Goal: Information Seeking & Learning: Understand process/instructions

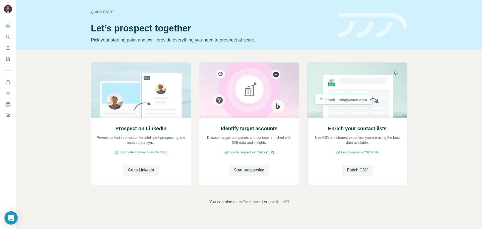
click at [15, 214] on div "Open Intercom Messenger" at bounding box center [11, 217] width 13 height 13
click at [9, 112] on button "Feedback" at bounding box center [8, 115] width 8 height 9
click at [11, 25] on button "Quick start" at bounding box center [8, 25] width 8 height 9
click at [8, 114] on icon "Feedback" at bounding box center [7, 114] width 3 height 3
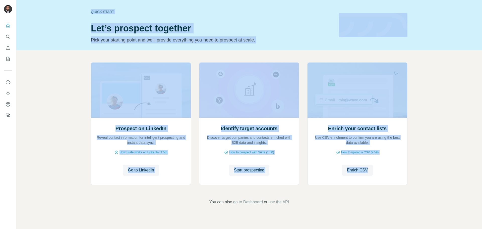
drag, startPoint x: 429, startPoint y: 181, endPoint x: 71, endPoint y: 9, distance: 397.1
click at [71, 9] on div "Quick start Let’s prospect together Pick your starting point and we’ll provide …" at bounding box center [248, 114] width 465 height 229
click at [75, 11] on div "Quick start Let’s prospect together Pick your starting point and we’ll provide …" at bounding box center [248, 25] width 465 height 50
drag, startPoint x: 81, startPoint y: 9, endPoint x: 421, endPoint y: 204, distance: 392.7
click at [421, 204] on div "Quick start Let’s prospect together Pick your starting point and we’ll provide …" at bounding box center [248, 114] width 465 height 229
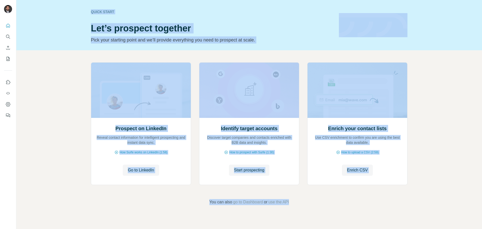
click at [421, 204] on footer "You can also go to Dashboard or use the API" at bounding box center [248, 202] width 437 height 6
drag, startPoint x: 423, startPoint y: 204, endPoint x: 77, endPoint y: 10, distance: 396.7
click at [77, 10] on div "Quick start Let’s prospect together Pick your starting point and we’ll provide …" at bounding box center [248, 114] width 465 height 229
click at [77, 10] on div "Quick start Let’s prospect together Pick your starting point and we’ll provide …" at bounding box center [248, 25] width 465 height 50
drag, startPoint x: 74, startPoint y: 11, endPoint x: 315, endPoint y: 208, distance: 312.0
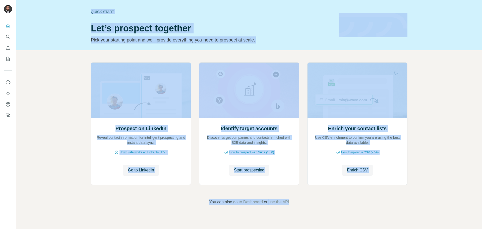
click at [315, 208] on div "Quick start Let’s prospect together Pick your starting point and we’ll provide …" at bounding box center [248, 114] width 465 height 229
click at [315, 208] on div "Prospect on LinkedIn Reveal contact information for intelligent prospecting and…" at bounding box center [248, 133] width 465 height 167
drag, startPoint x: 339, startPoint y: 206, endPoint x: 67, endPoint y: 11, distance: 335.3
click at [67, 11] on div "Quick start Let’s prospect together Pick your starting point and we’ll provide …" at bounding box center [248, 114] width 465 height 229
click at [67, 11] on div "Quick start Let’s prospect together Pick your starting point and we’ll provide …" at bounding box center [248, 25] width 465 height 50
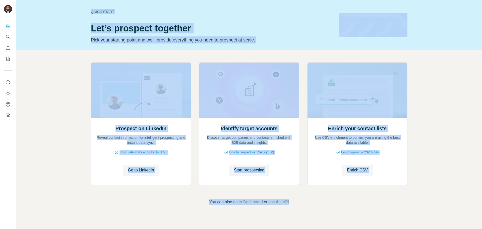
drag, startPoint x: 74, startPoint y: 13, endPoint x: 342, endPoint y: 203, distance: 329.2
click at [390, 220] on div "Quick start Let’s prospect together Pick your starting point and we’ll provide …" at bounding box center [248, 114] width 465 height 229
click at [342, 203] on footer "You can also go to Dashboard or use the API" at bounding box center [248, 202] width 437 height 6
drag, startPoint x: 370, startPoint y: 212, endPoint x: 61, endPoint y: 5, distance: 372.1
click at [61, 5] on div "Quick start Let’s prospect together Pick your starting point and we’ll provide …" at bounding box center [248, 114] width 465 height 229
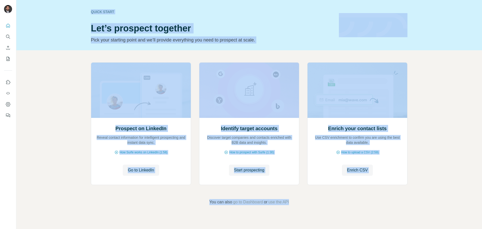
click at [71, 13] on div "Quick start Let’s prospect together Pick your starting point and we’ll provide …" at bounding box center [248, 25] width 465 height 50
click at [72, 11] on div "Quick start Let’s prospect together Pick your starting point and we’ll provide …" at bounding box center [248, 25] width 465 height 50
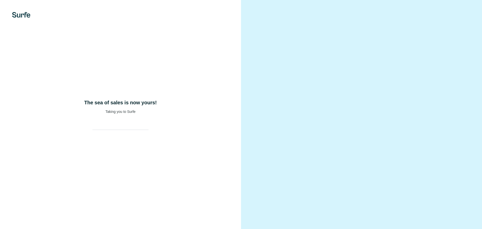
click at [125, 119] on div "The sea of sales is now yours! Taking you to Surfe" at bounding box center [120, 114] width 241 height 229
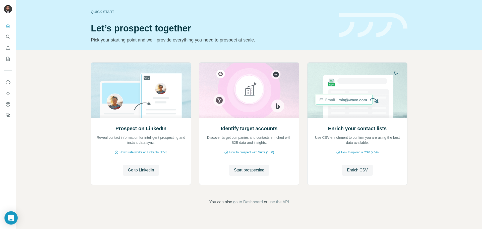
click at [12, 218] on icon "Open Intercom Messenger" at bounding box center [11, 217] width 6 height 7
click at [48, 65] on div "Prospect on LinkedIn Reveal contact information for intelligent prospecting and…" at bounding box center [248, 133] width 465 height 167
click at [411, 19] on div "Quick start Let’s prospect together Pick your starting point and we’ll provide …" at bounding box center [248, 25] width 465 height 50
click at [143, 168] on span "Go to LinkedIn" at bounding box center [141, 170] width 26 height 6
click at [255, 202] on span "go to Dashboard" at bounding box center [248, 202] width 30 height 6
